Goal: Transaction & Acquisition: Purchase product/service

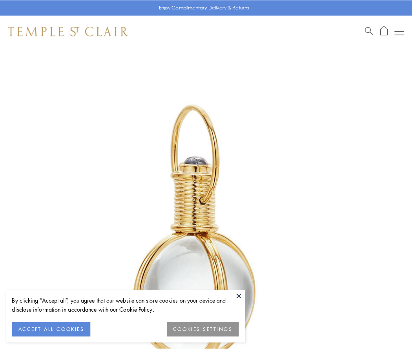
scroll to position [205, 0]
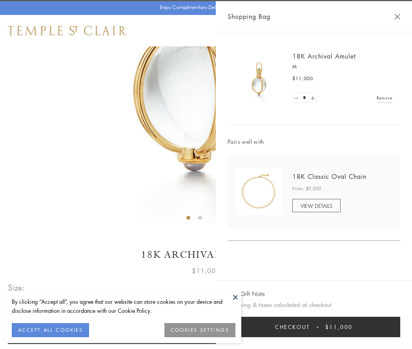
click at [314, 327] on button "Checkout $11,000" at bounding box center [314, 326] width 173 height 20
